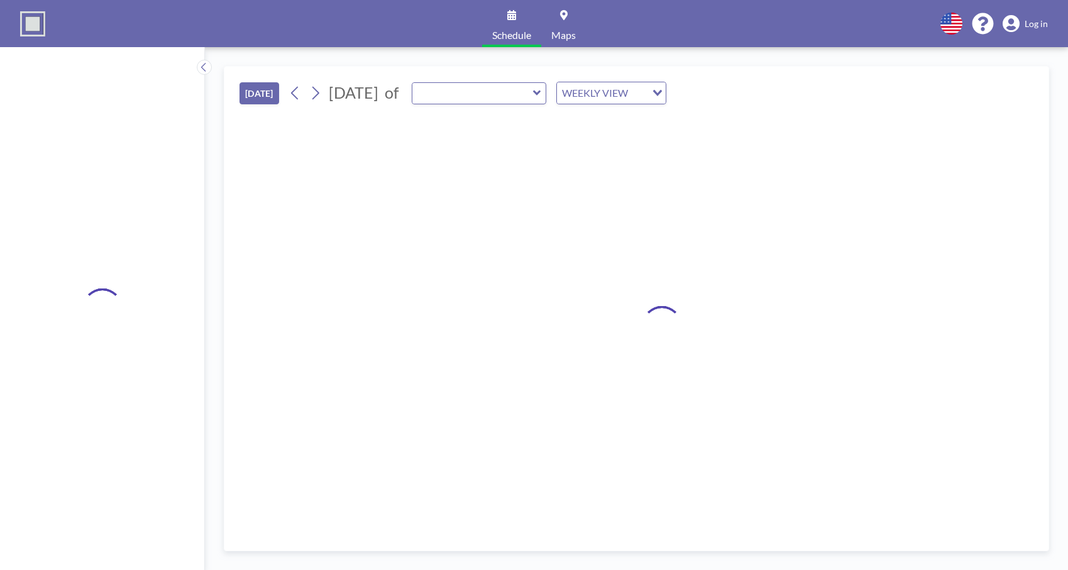
type input "CO Condo Bedroom 1"
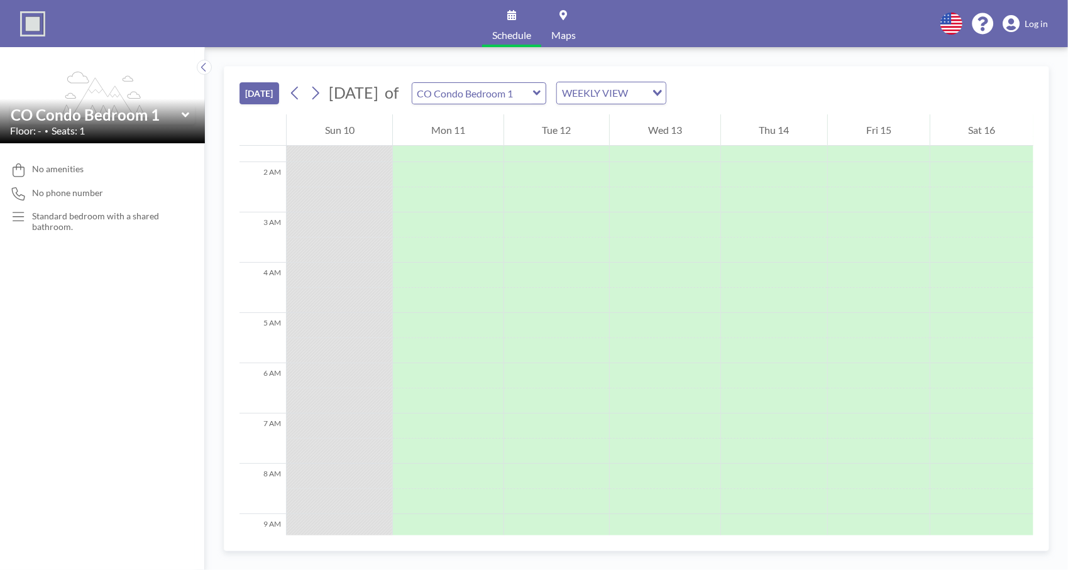
scroll to position [189, 0]
click at [298, 96] on icon at bounding box center [295, 93] width 12 height 19
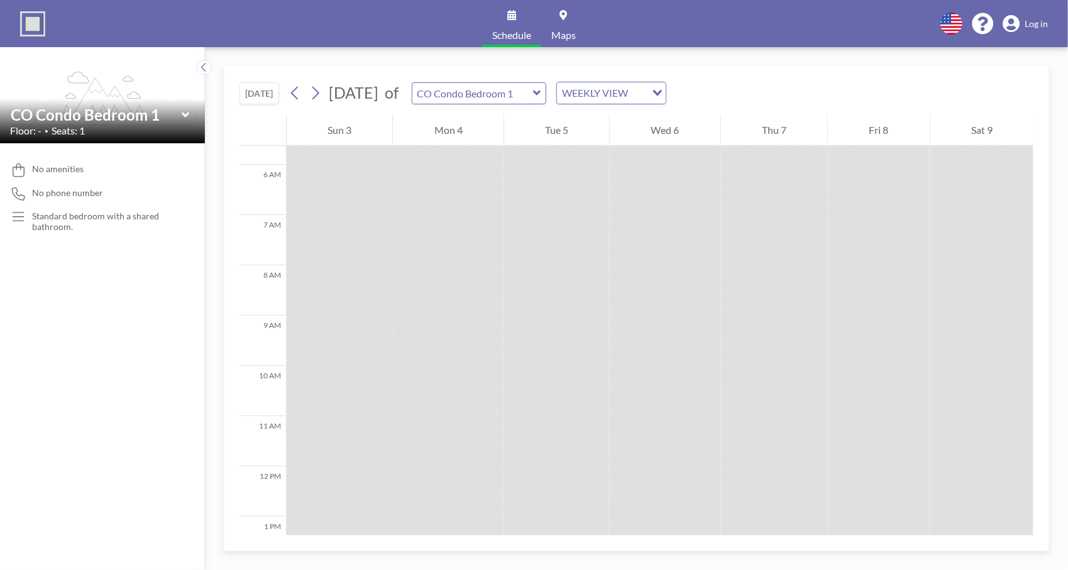
scroll to position [314, 0]
click at [317, 93] on icon at bounding box center [315, 93] width 12 height 19
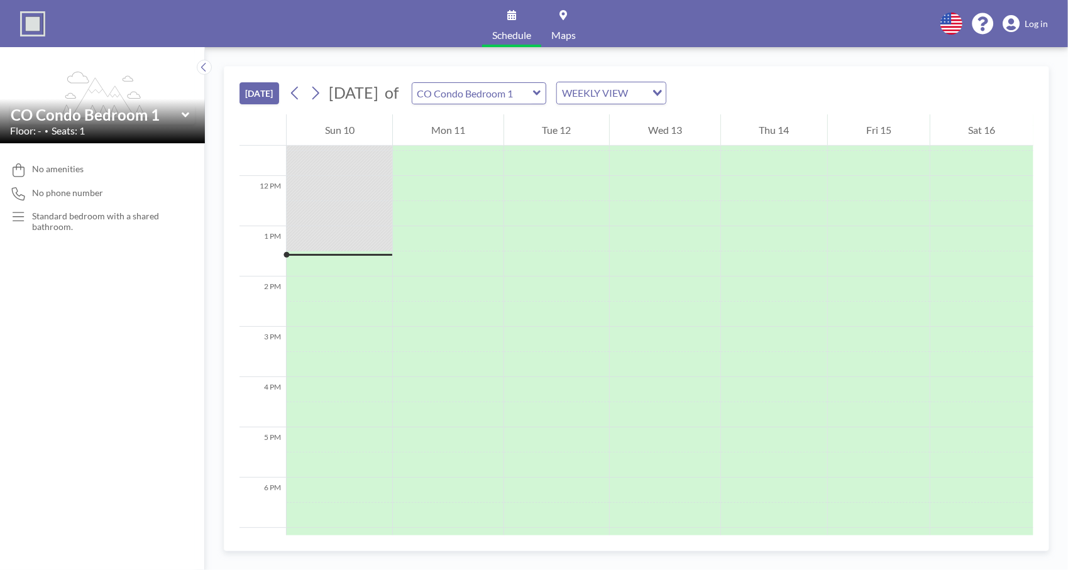
scroll to position [653, 0]
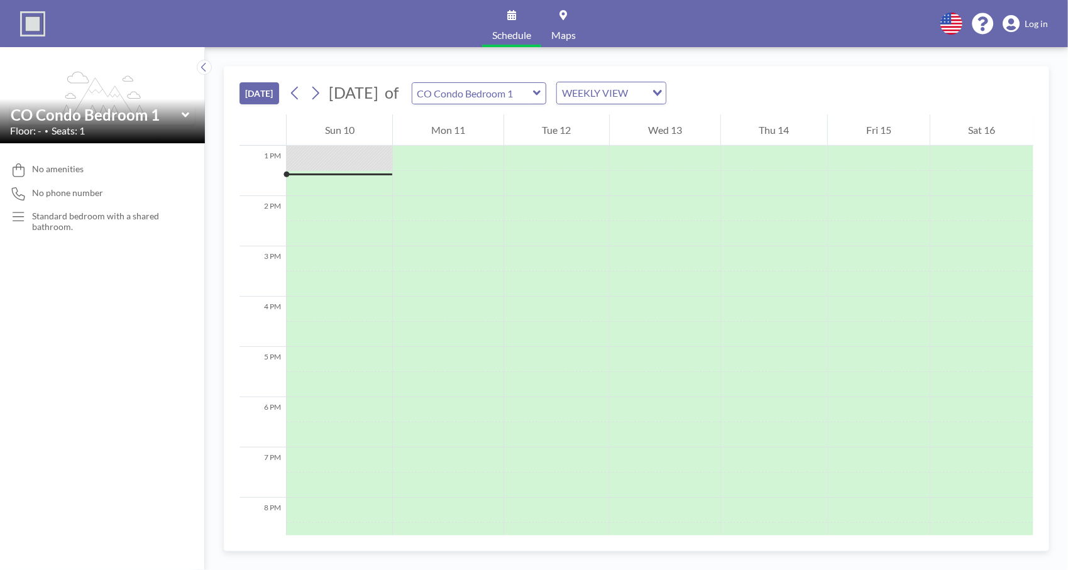
click at [547, 94] on div "CO Condo Bedroom 1" at bounding box center [479, 93] width 135 height 22
click at [541, 94] on icon at bounding box center [537, 93] width 8 height 13
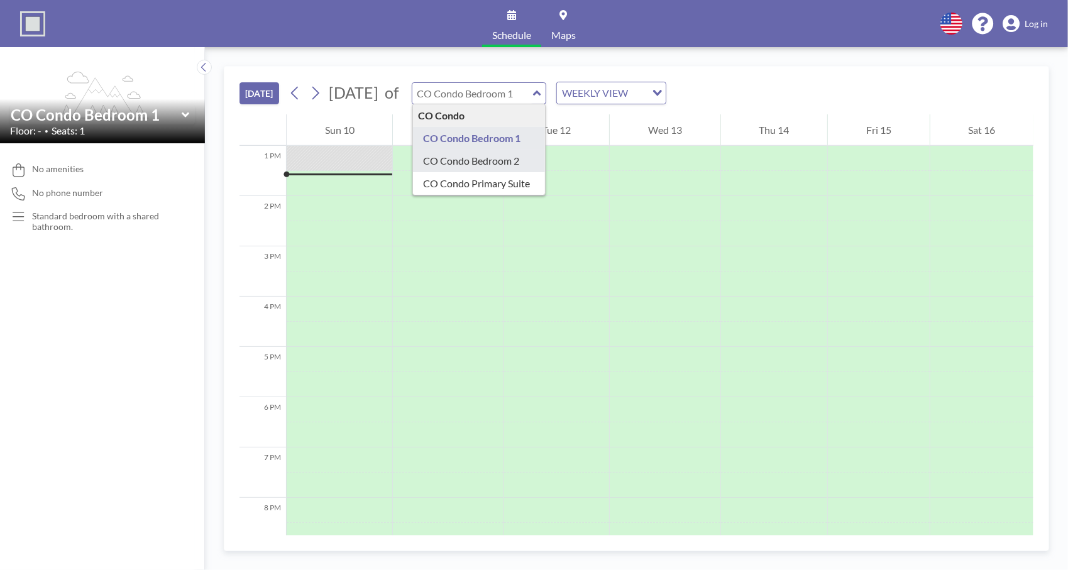
type input "CO Condo Bedroom 2"
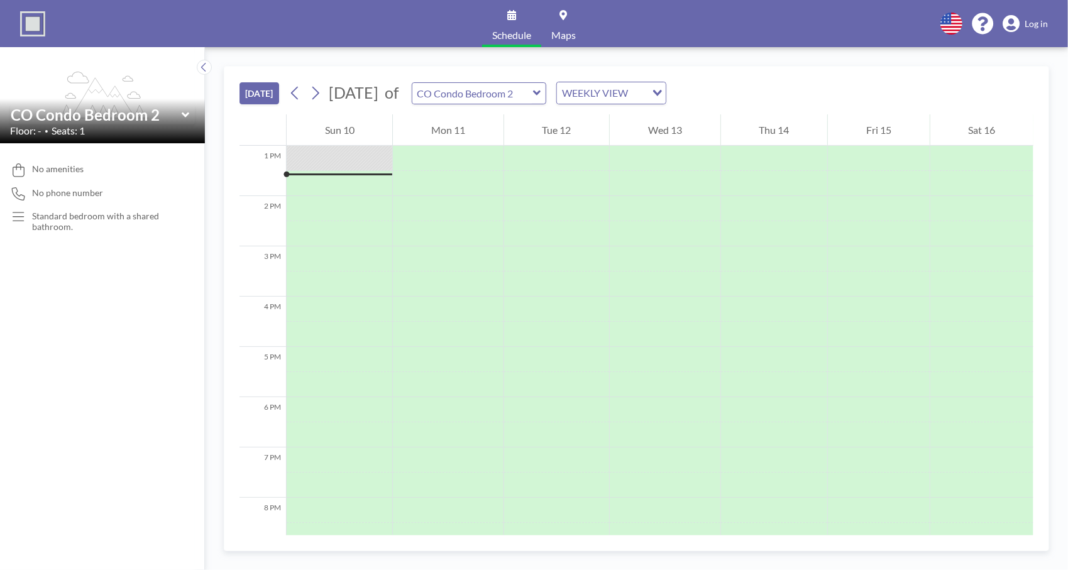
click at [541, 94] on icon at bounding box center [537, 93] width 8 height 13
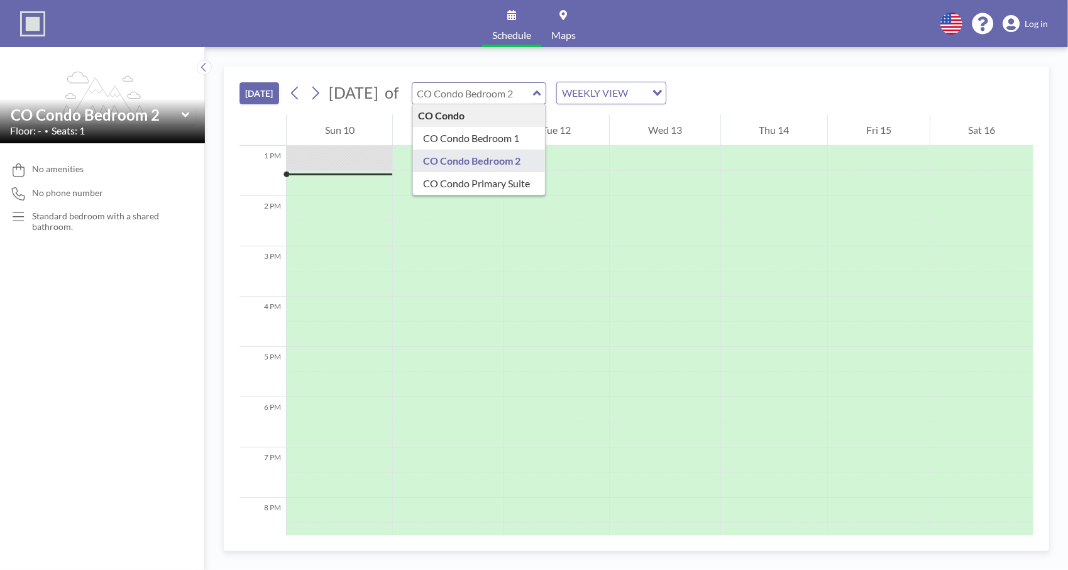
type input "CO Condo Primary Suite"
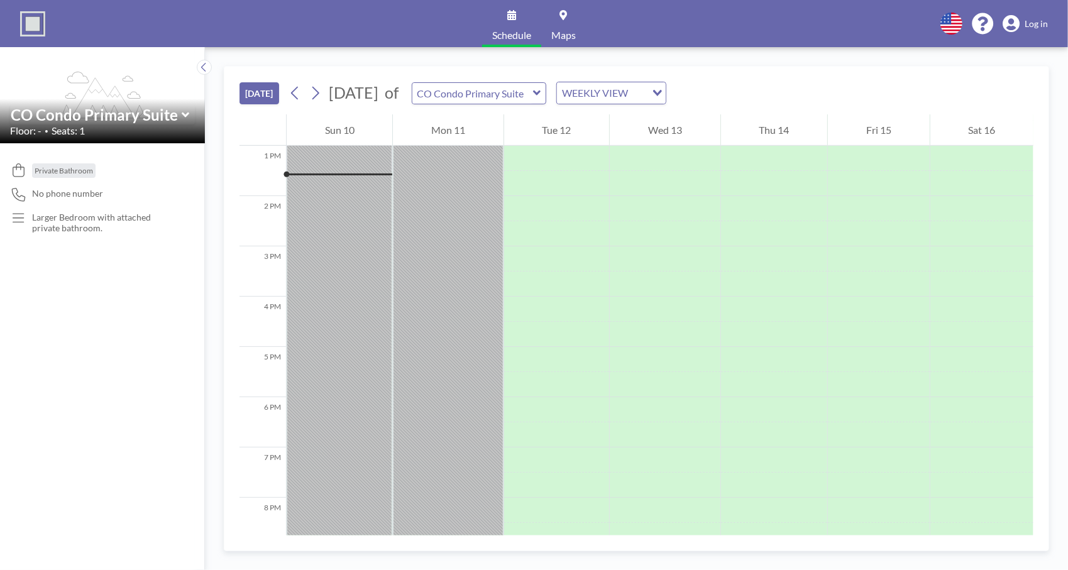
click at [540, 94] on icon at bounding box center [537, 92] width 8 height 5
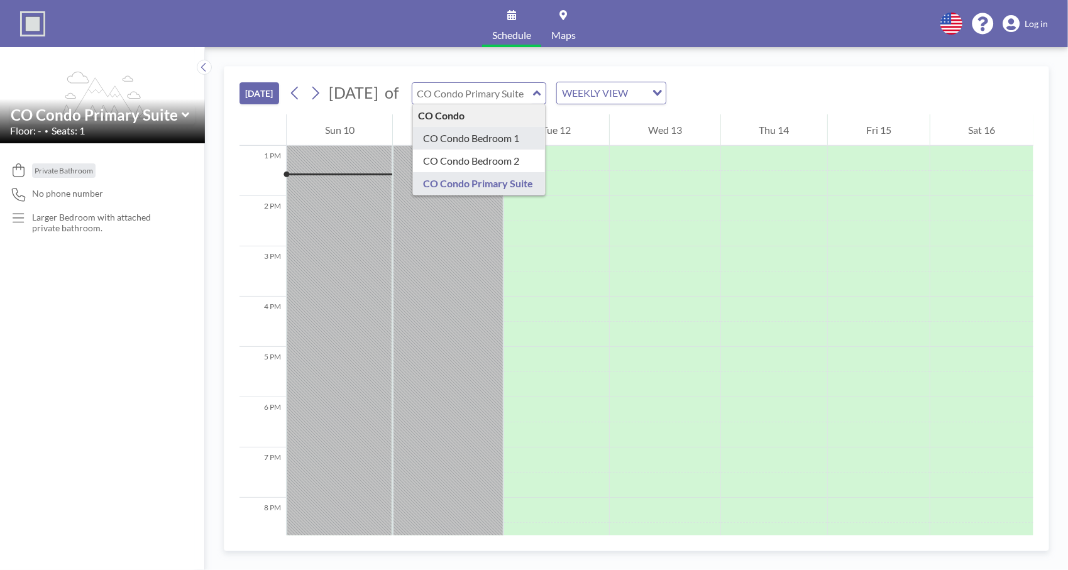
type input "CO Condo Bedroom 1"
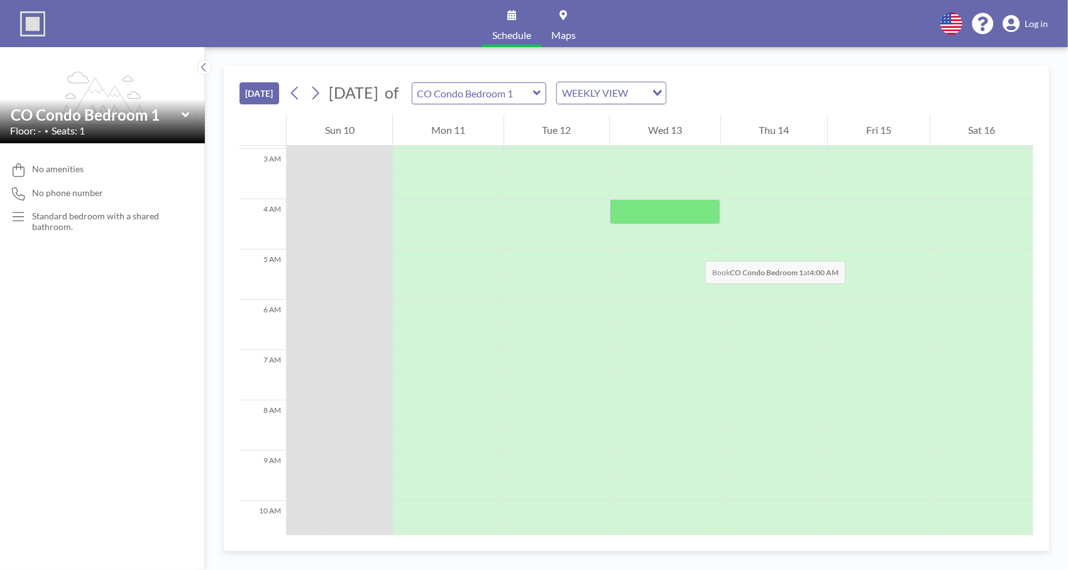
scroll to position [0, 0]
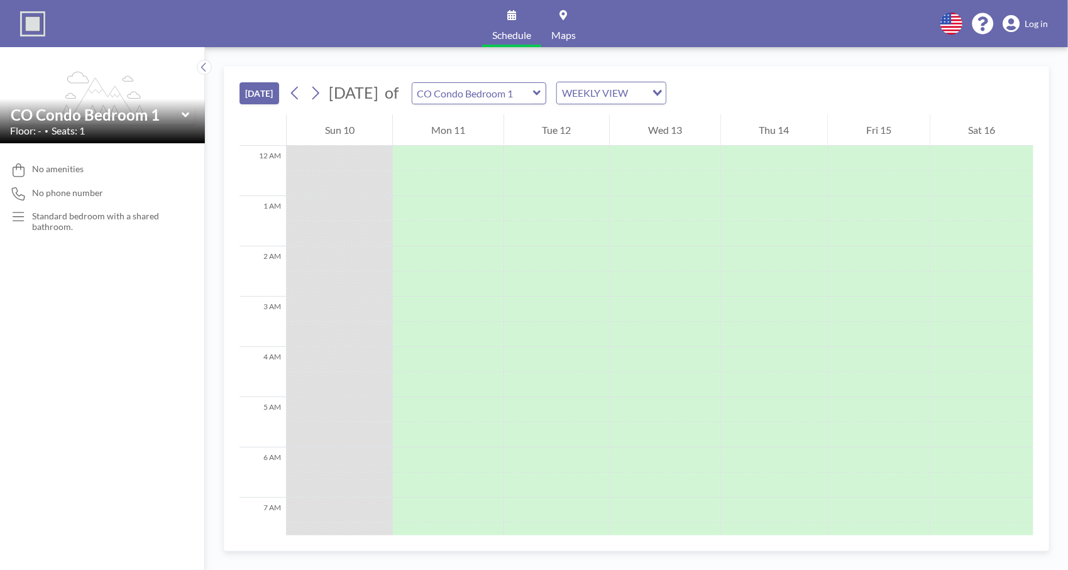
click at [540, 92] on icon at bounding box center [537, 92] width 8 height 5
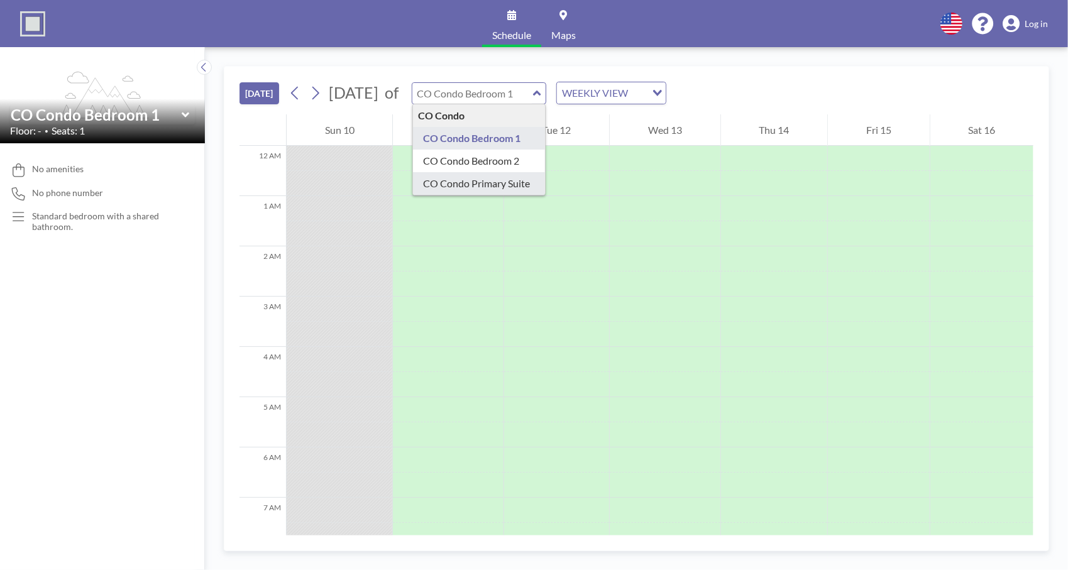
type input "CO Condo Primary Suite"
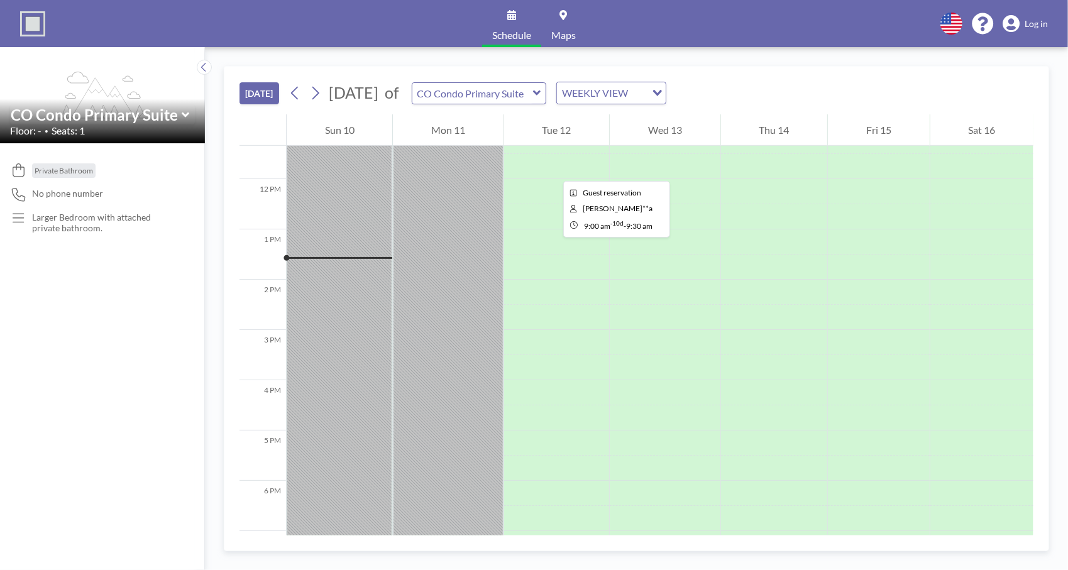
scroll to position [653, 0]
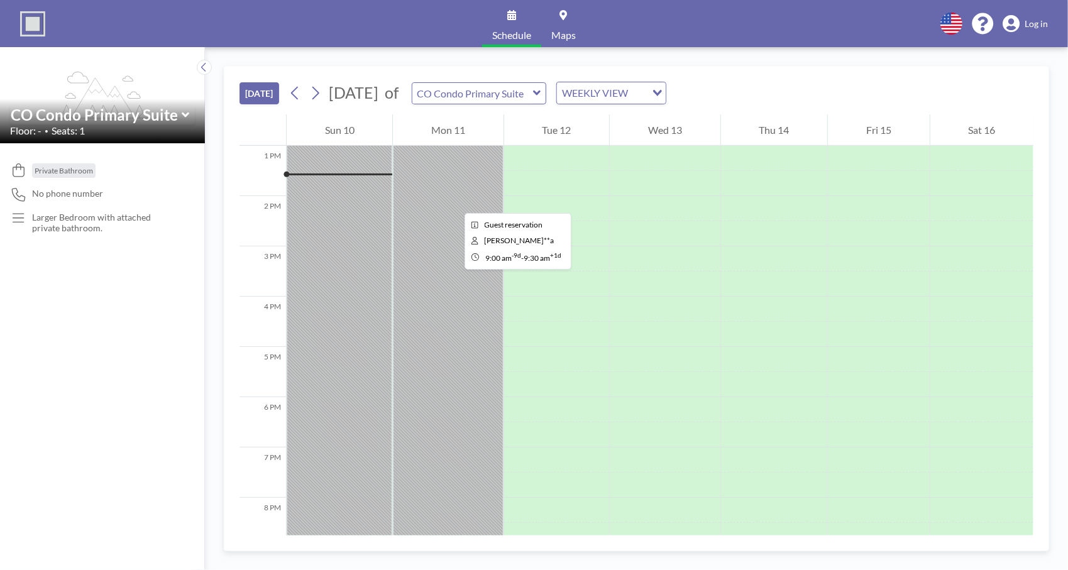
click at [392, 202] on div at bounding box center [340, 95] width 106 height 1206
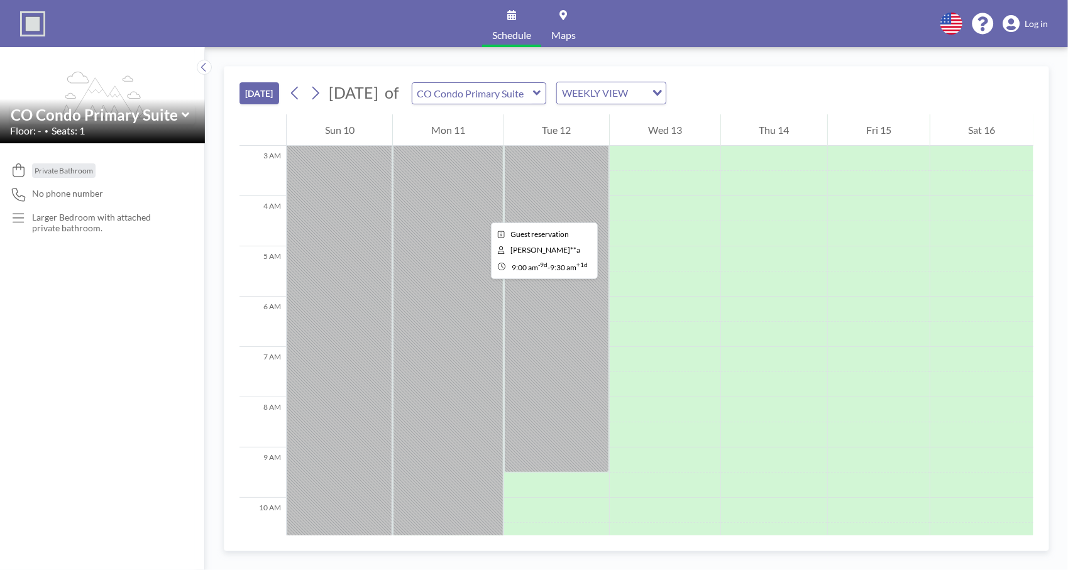
scroll to position [151, 0]
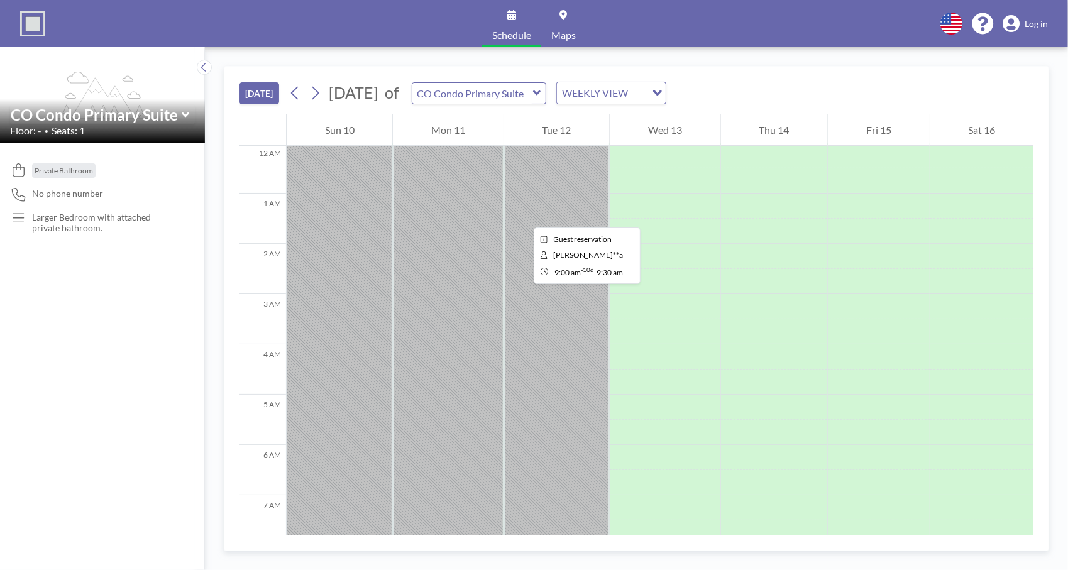
scroll to position [0, 0]
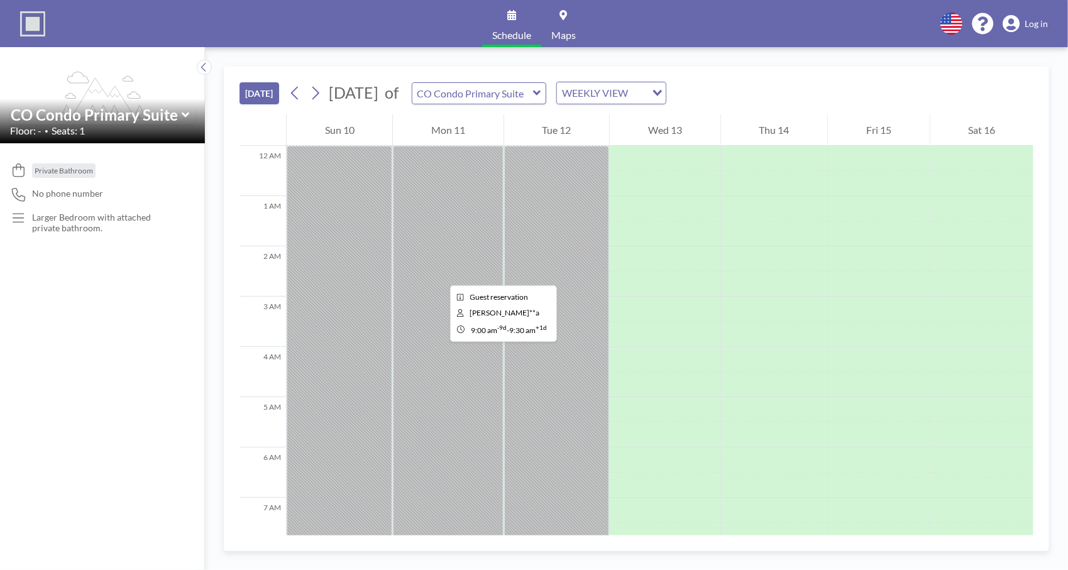
drag, startPoint x: 475, startPoint y: 316, endPoint x: 440, endPoint y: 274, distance: 54.9
drag, startPoint x: 440, startPoint y: 274, endPoint x: 858, endPoint y: 77, distance: 462.4
click at [858, 77] on div "TODAY August 2025 of CO Condo Primary Suite WEEKLY VIEW Loading..." at bounding box center [636, 91] width 794 height 48
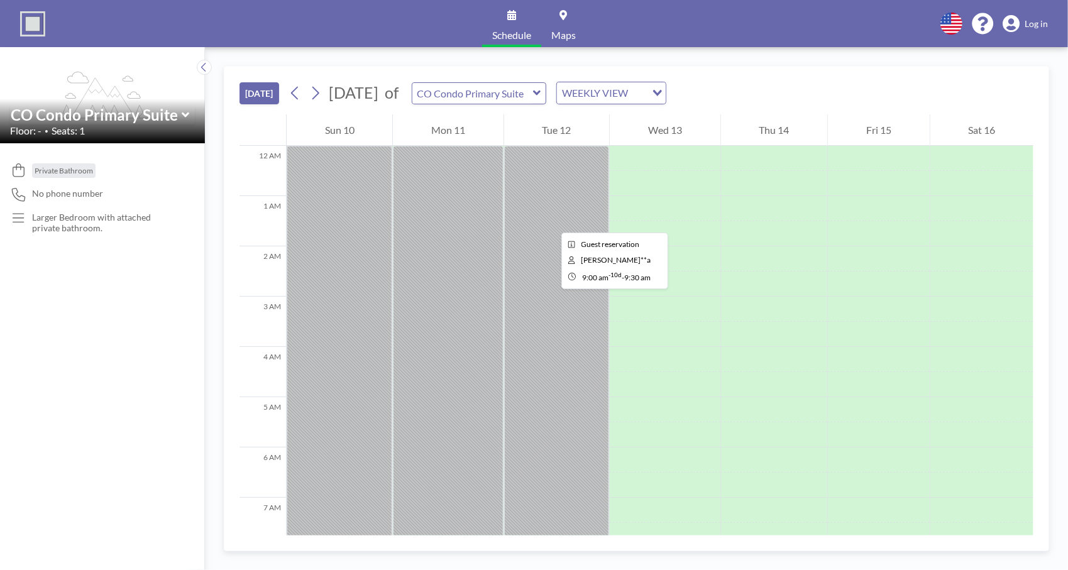
click at [1042, 28] on span "Log in" at bounding box center [1035, 23] width 23 height 11
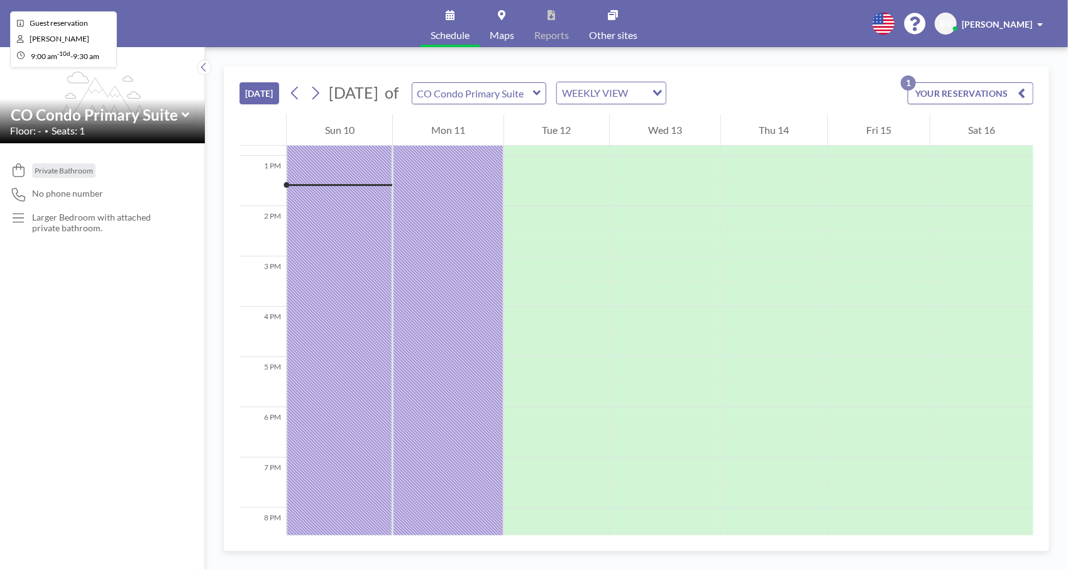
scroll to position [653, 0]
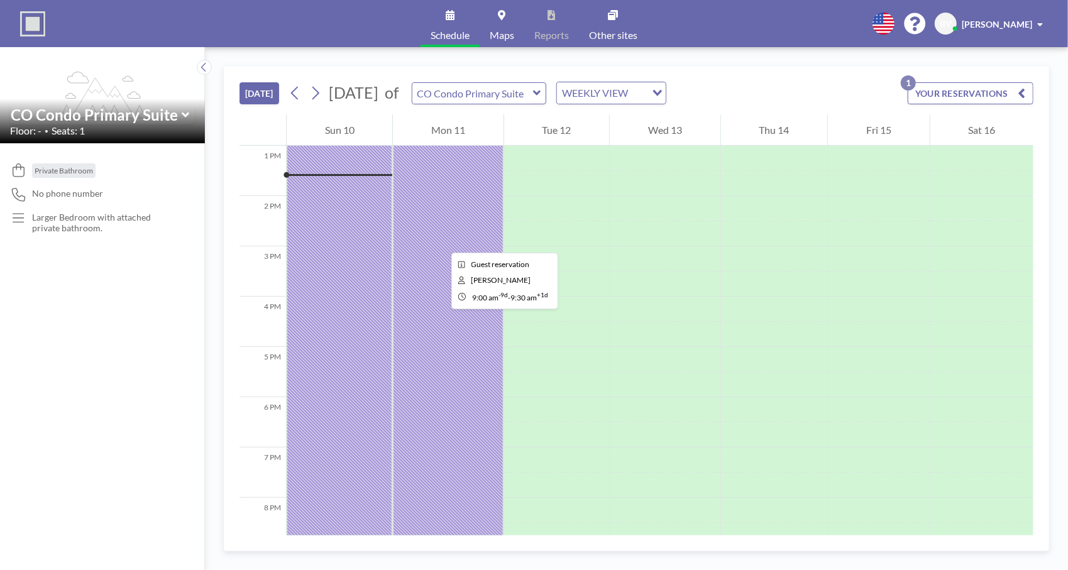
click at [392, 241] on div at bounding box center [340, 95] width 106 height 1206
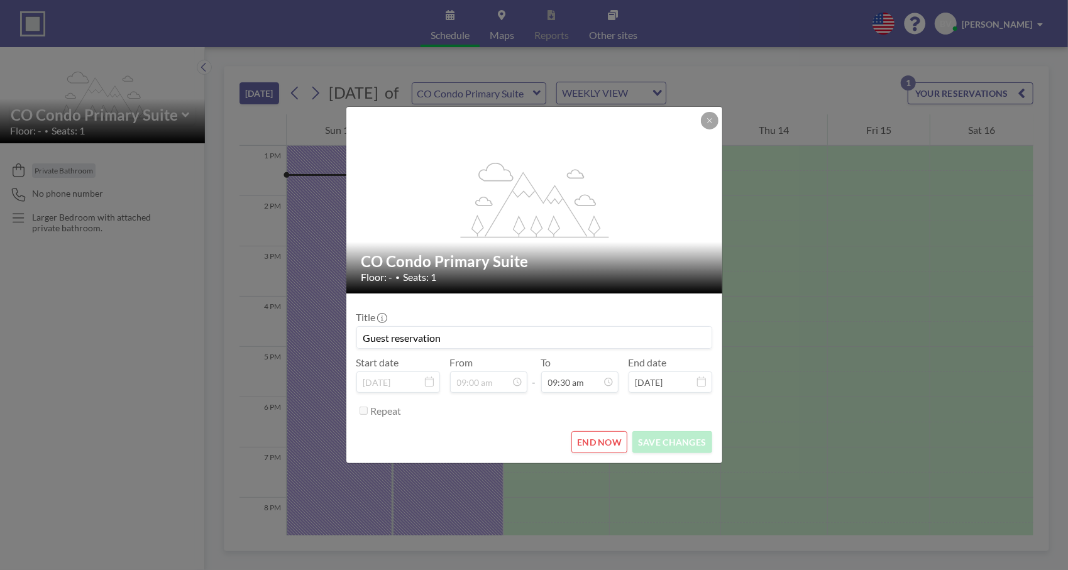
click at [702, 381] on icon at bounding box center [701, 381] width 9 height 10
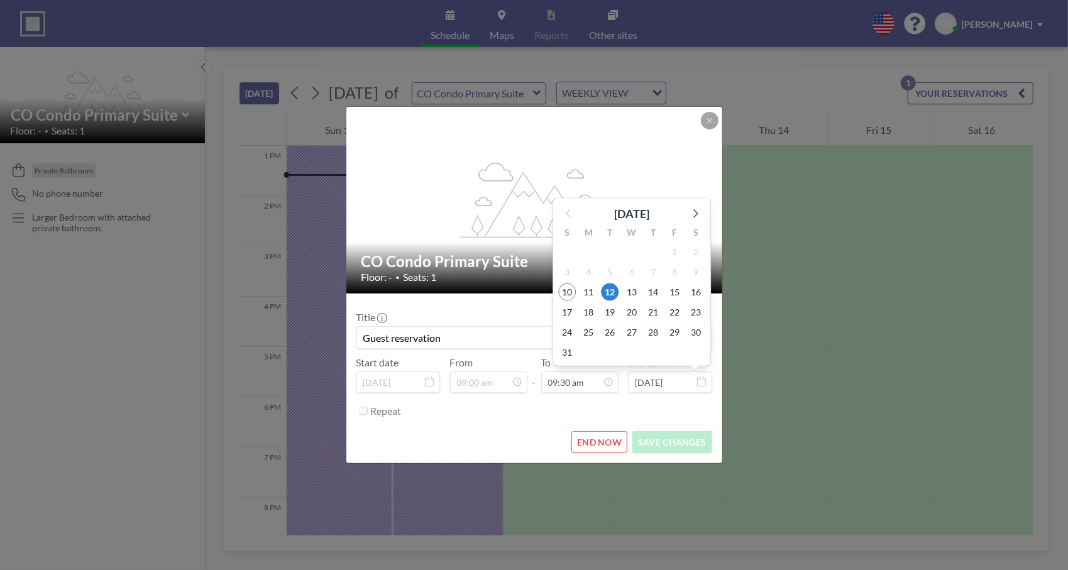
click at [651, 380] on input "[DATE]" at bounding box center [670, 381] width 84 height 21
click at [695, 296] on span "16" at bounding box center [696, 292] width 18 height 18
type input "[DATE]"
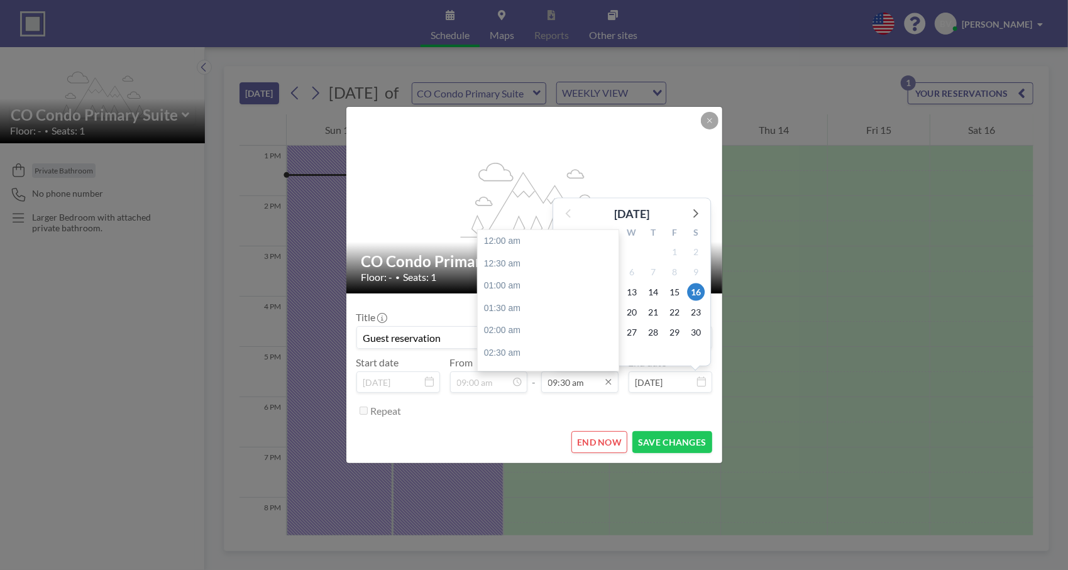
scroll to position [425, 0]
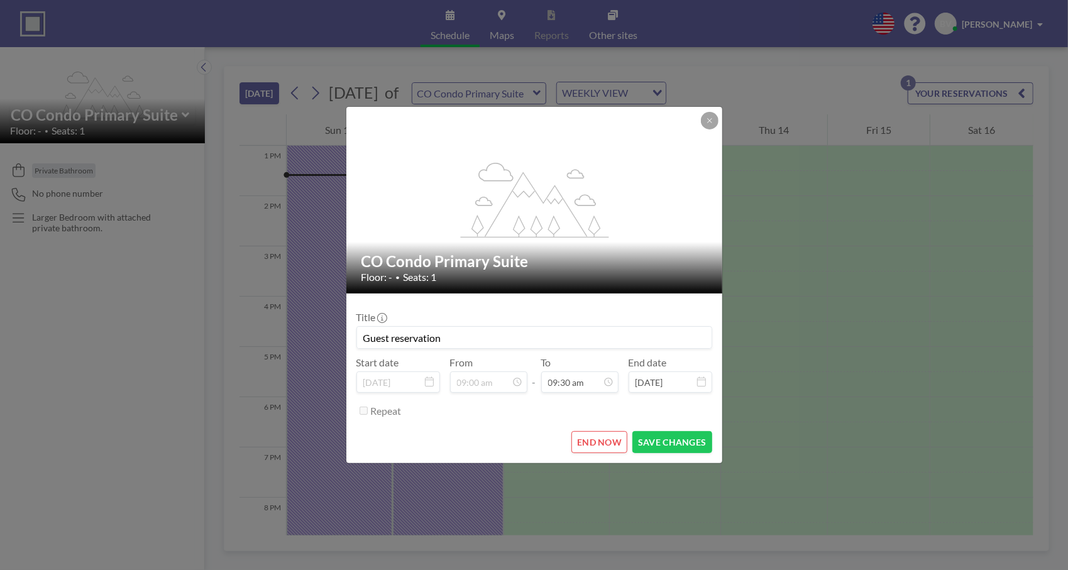
click at [484, 437] on div "END NOW SAVE CHANGES" at bounding box center [534, 442] width 356 height 22
click at [682, 442] on button "SAVE CHANGES" at bounding box center [671, 442] width 79 height 22
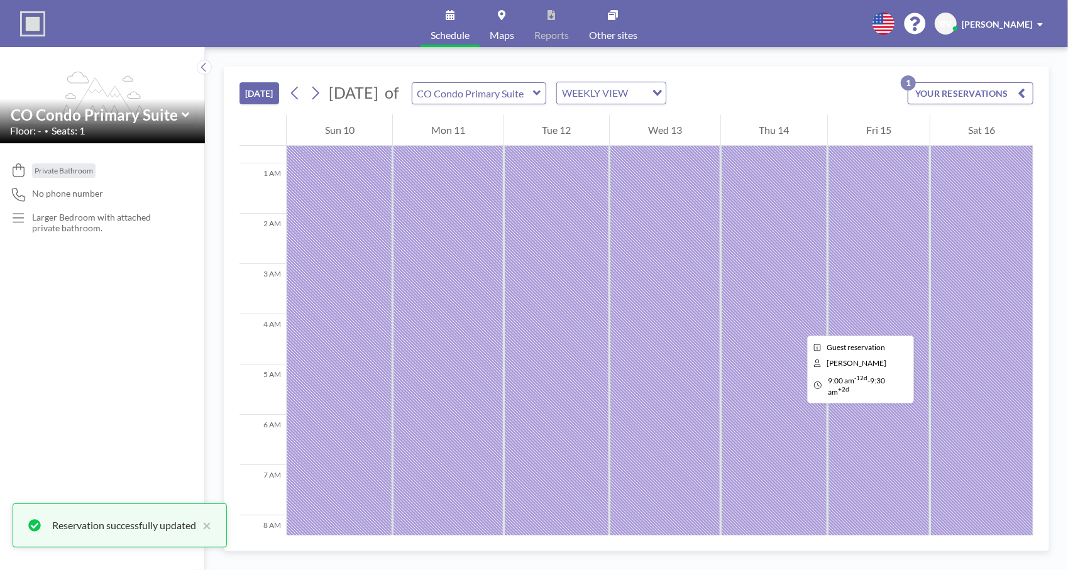
scroll to position [0, 0]
